Goal: Navigation & Orientation: Understand site structure

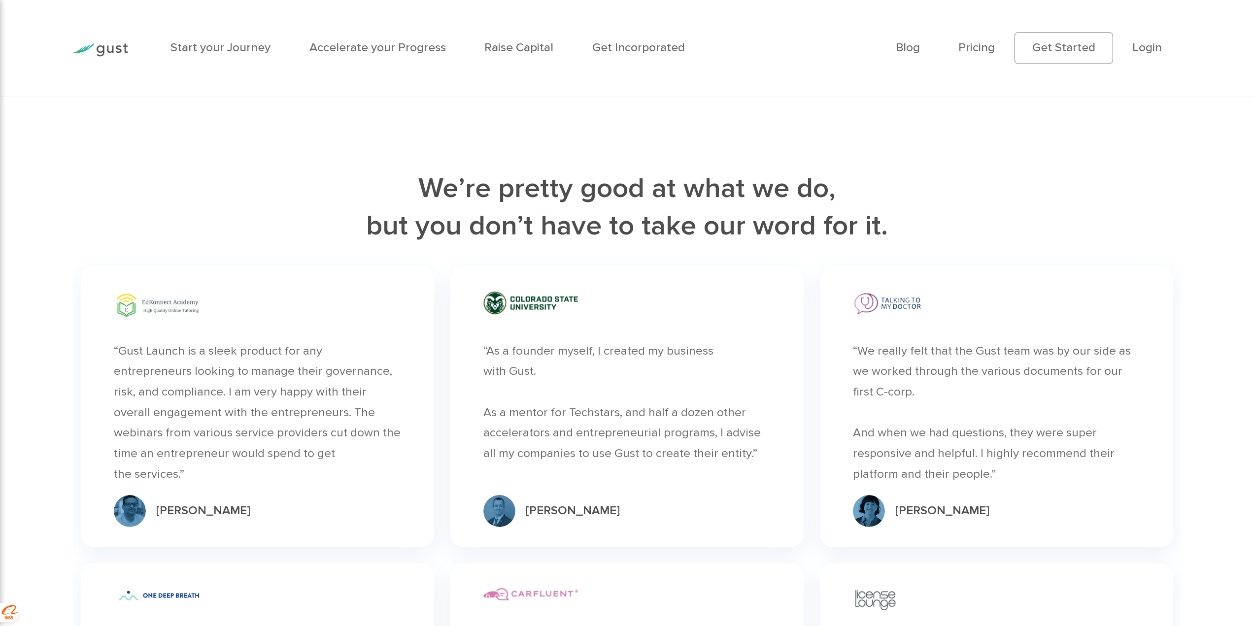
scroll to position [2214, 0]
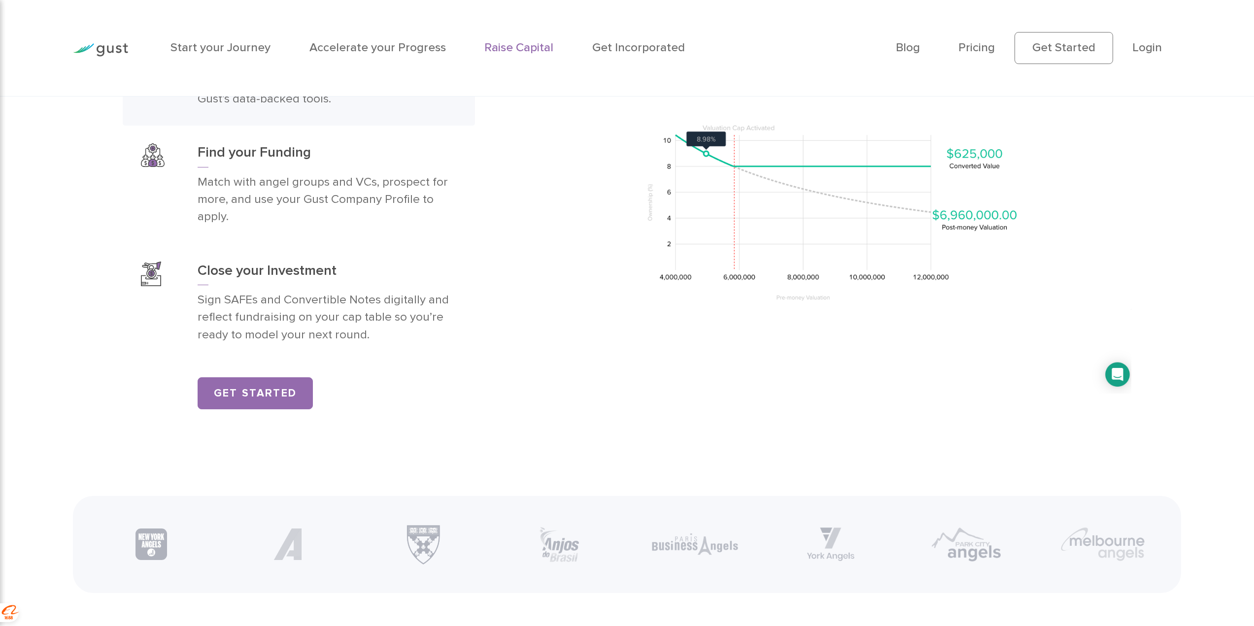
click at [538, 53] on link "Raise Capital" at bounding box center [518, 47] width 69 height 14
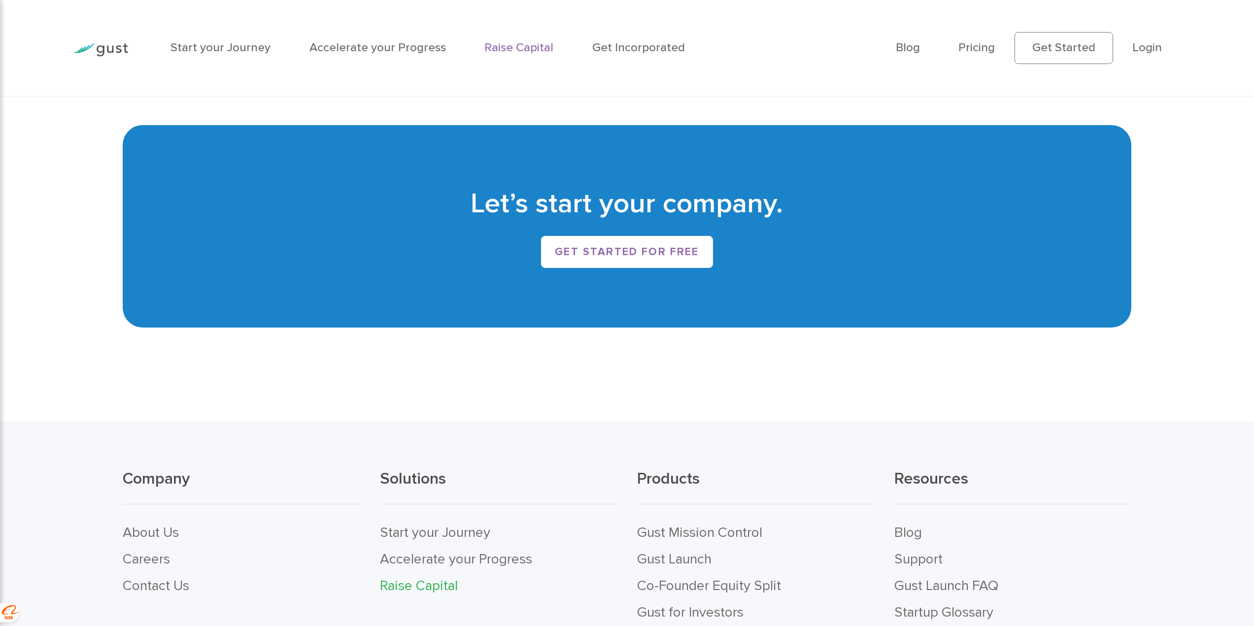
scroll to position [2629, 0]
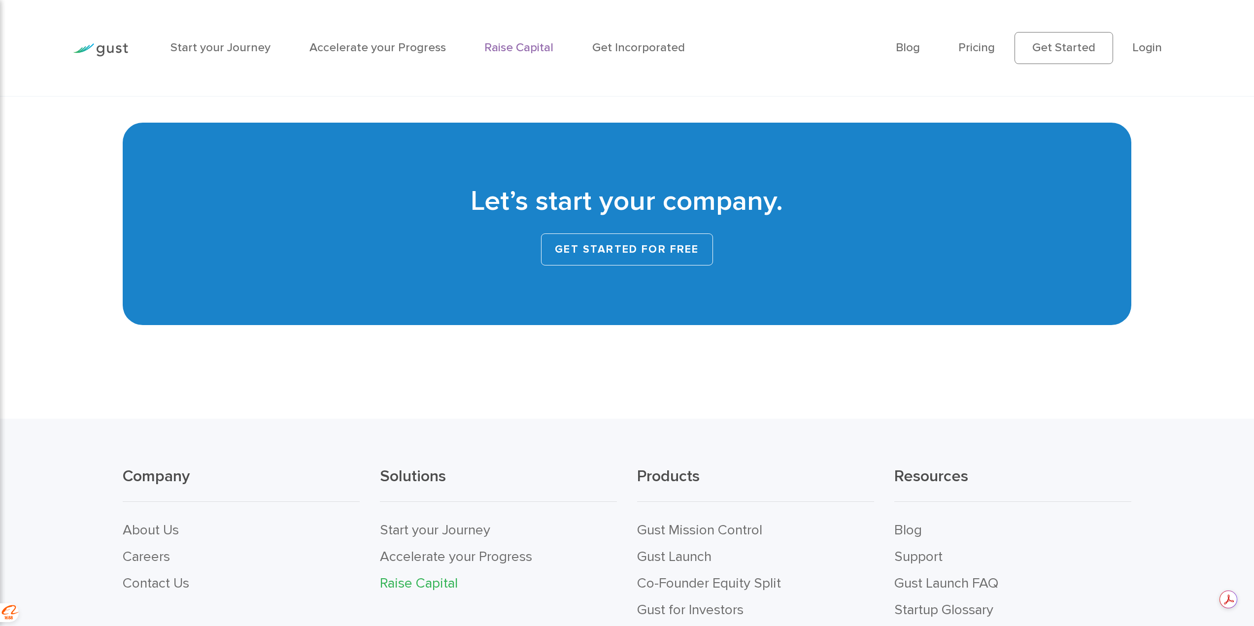
click at [674, 260] on link "Get started for free" at bounding box center [627, 250] width 172 height 32
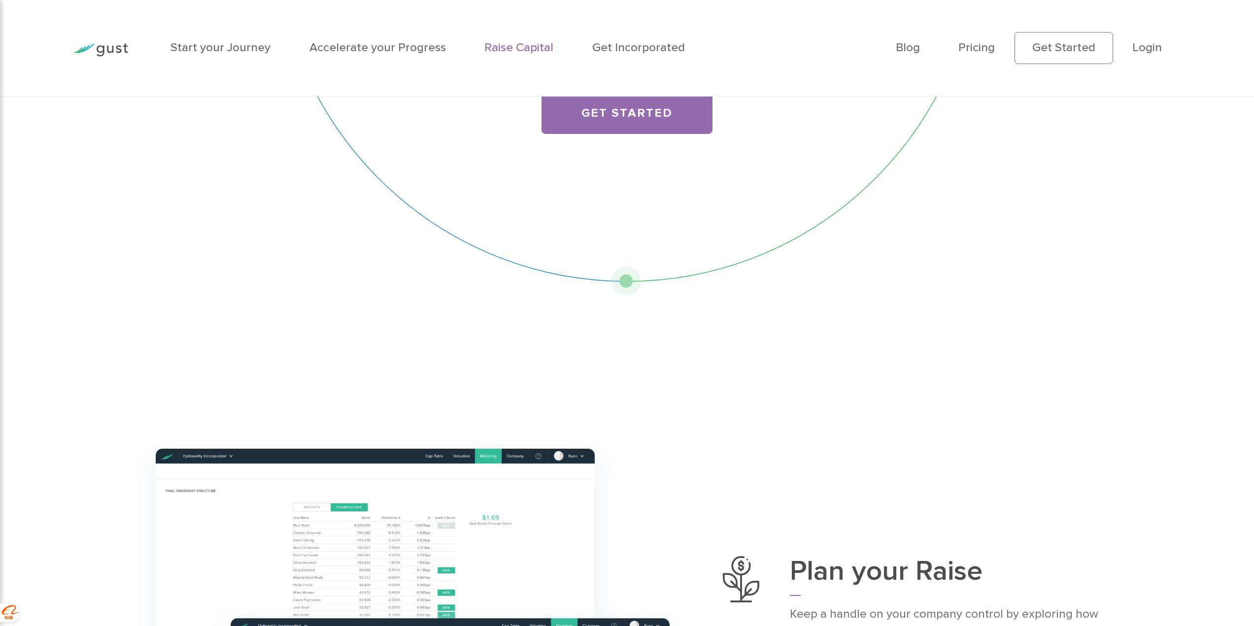
scroll to position [165, 0]
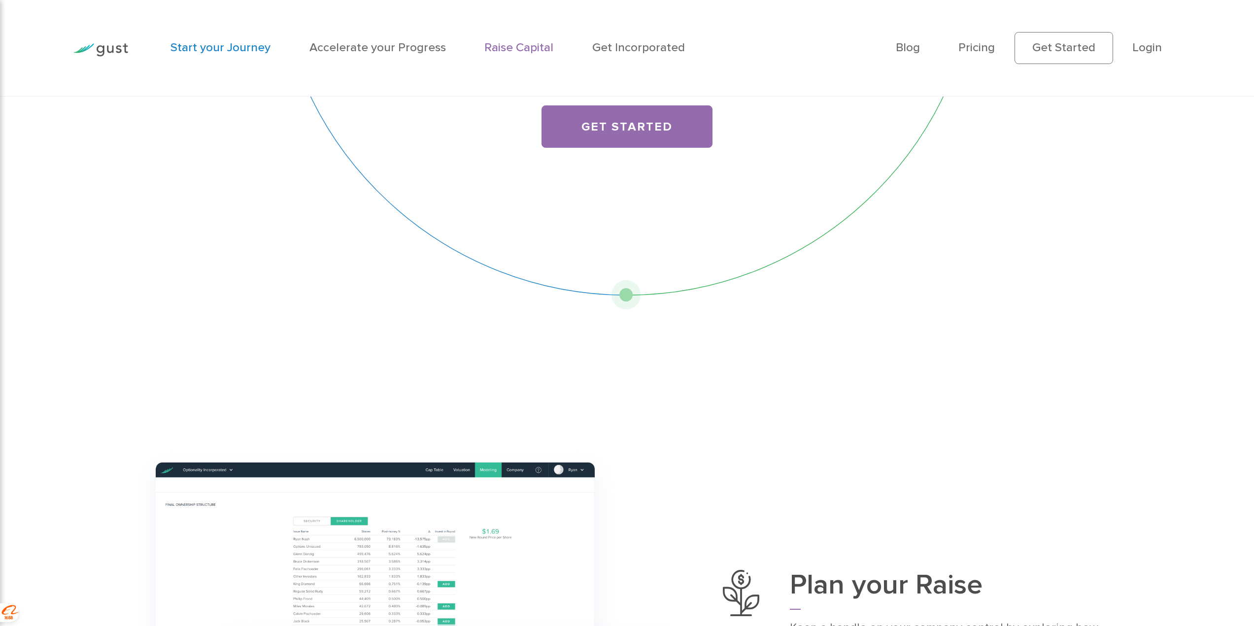
click at [243, 52] on link "Start your Journey" at bounding box center [221, 47] width 100 height 14
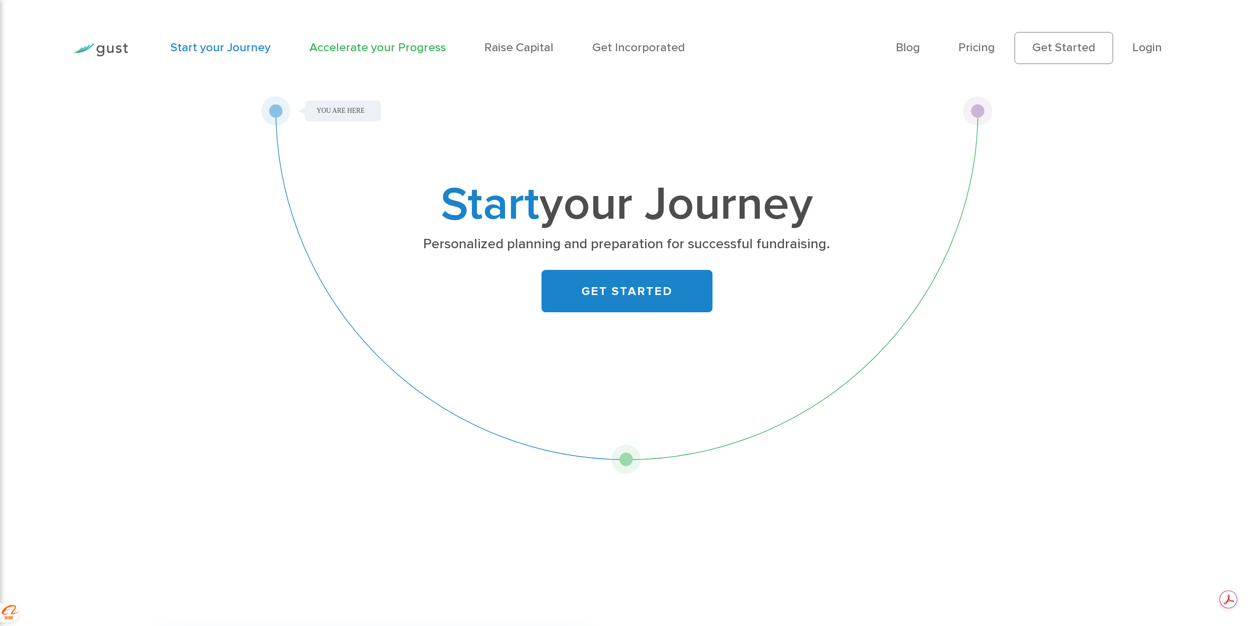
click at [320, 53] on link "Accelerate your Progress" at bounding box center [378, 47] width 137 height 14
